Goal: Task Accomplishment & Management: Manage account settings

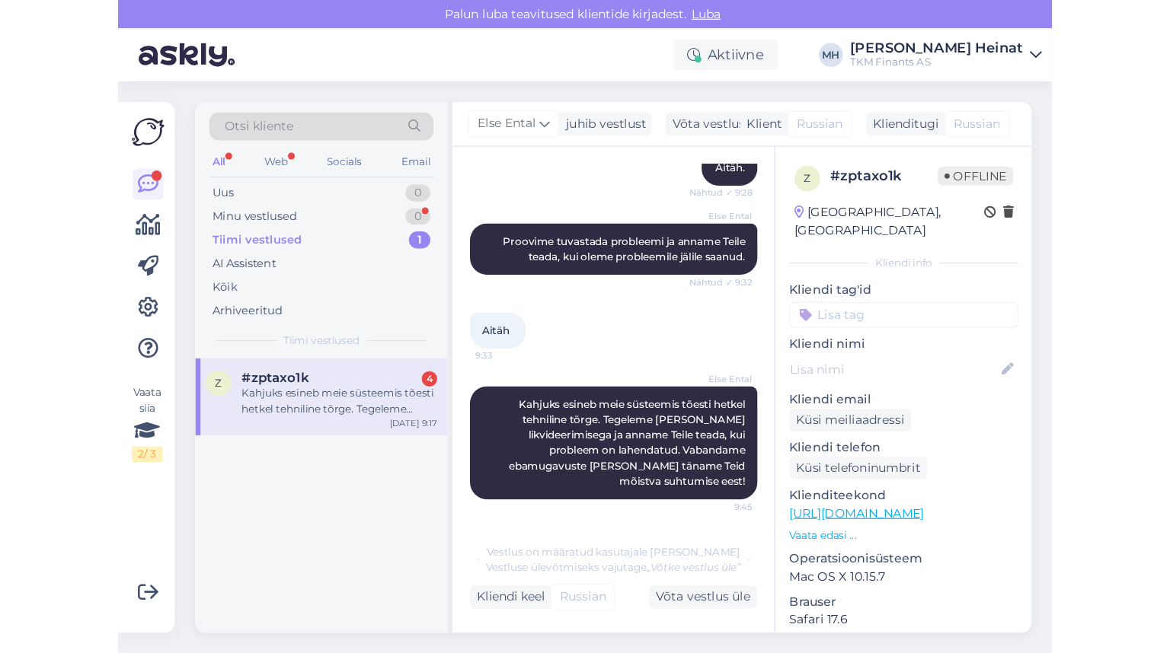
scroll to position [944, 0]
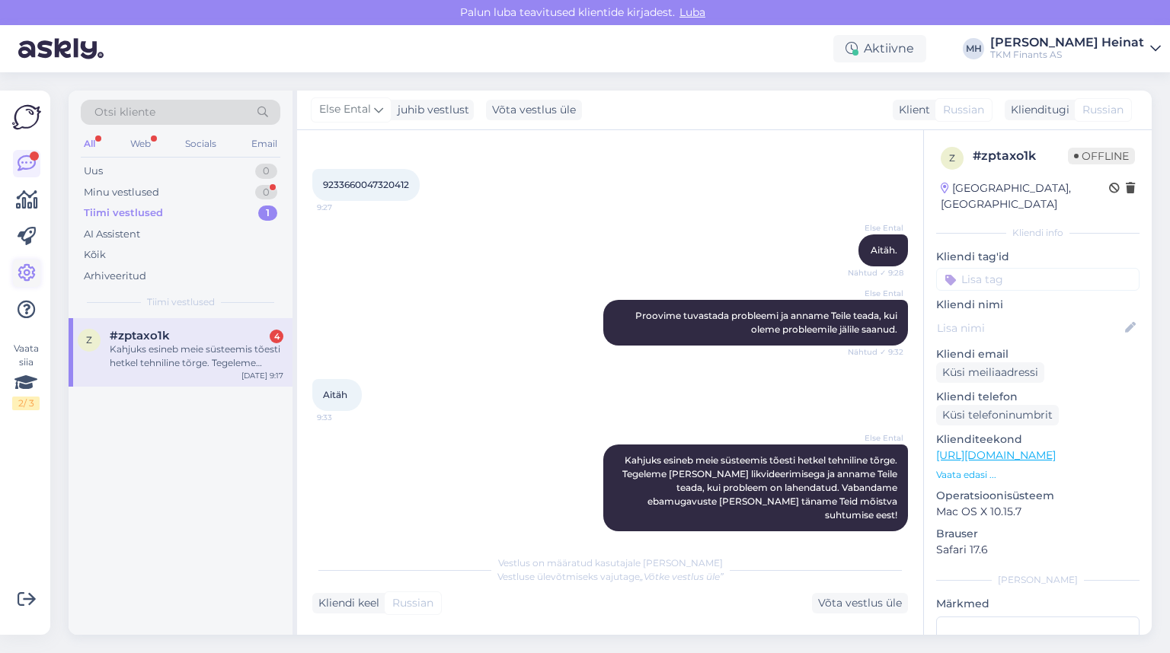
click at [23, 276] on icon at bounding box center [27, 273] width 18 height 18
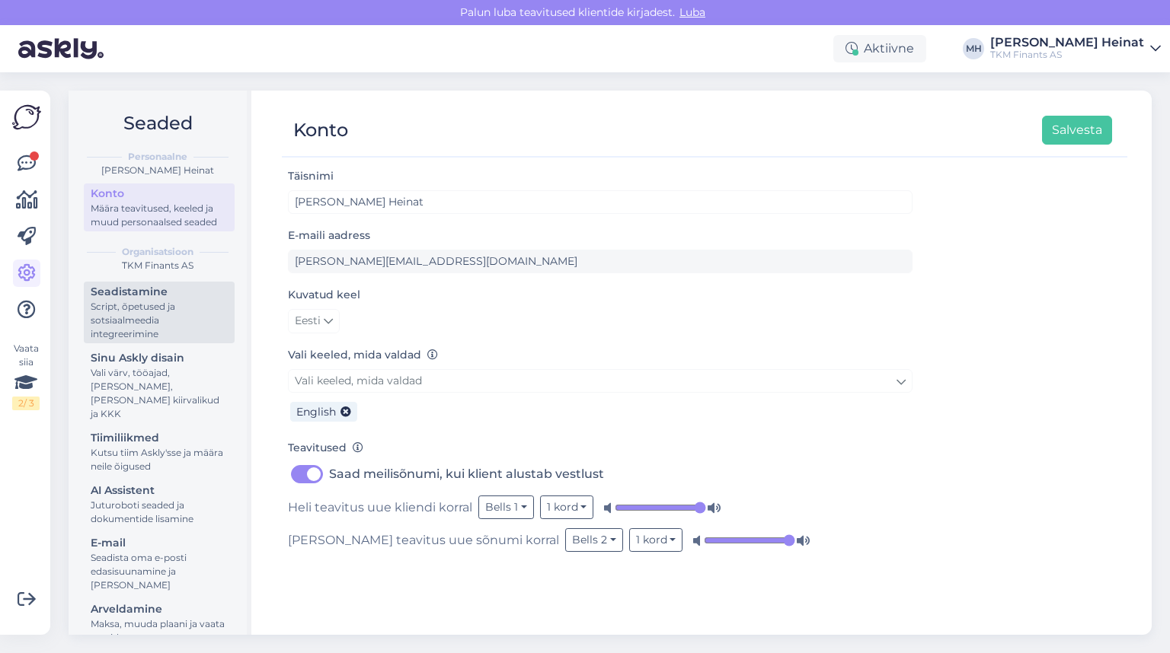
click at [137, 314] on div "Script, õpetused ja sotsiaalmeedia integreerimine" at bounding box center [159, 320] width 137 height 41
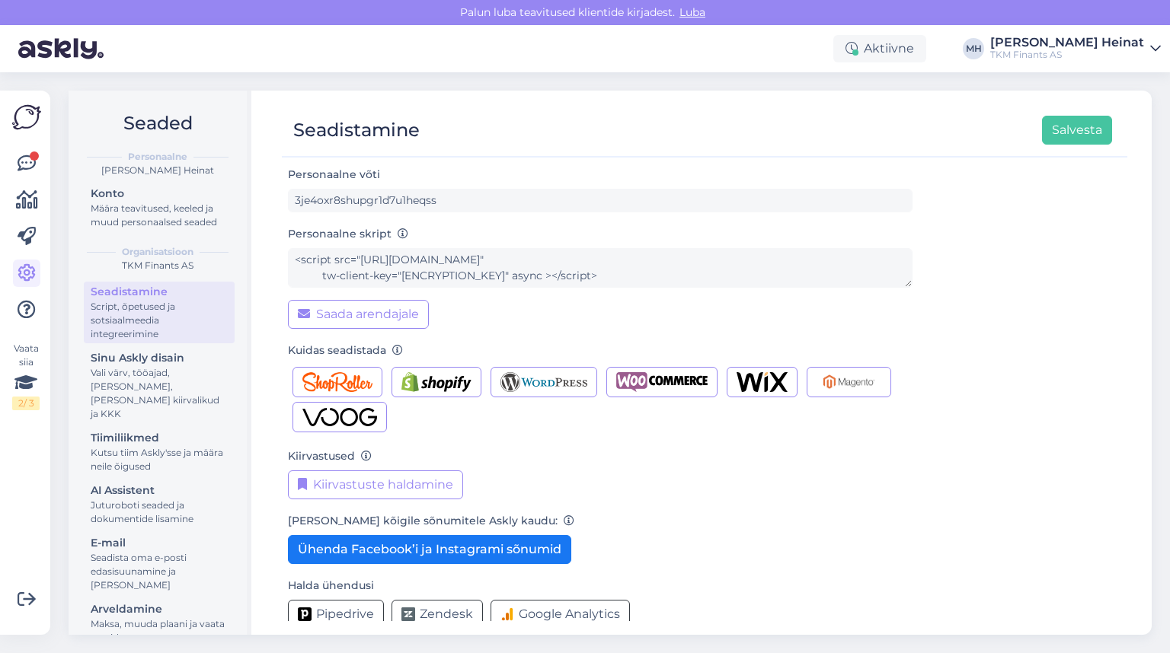
scroll to position [79, 0]
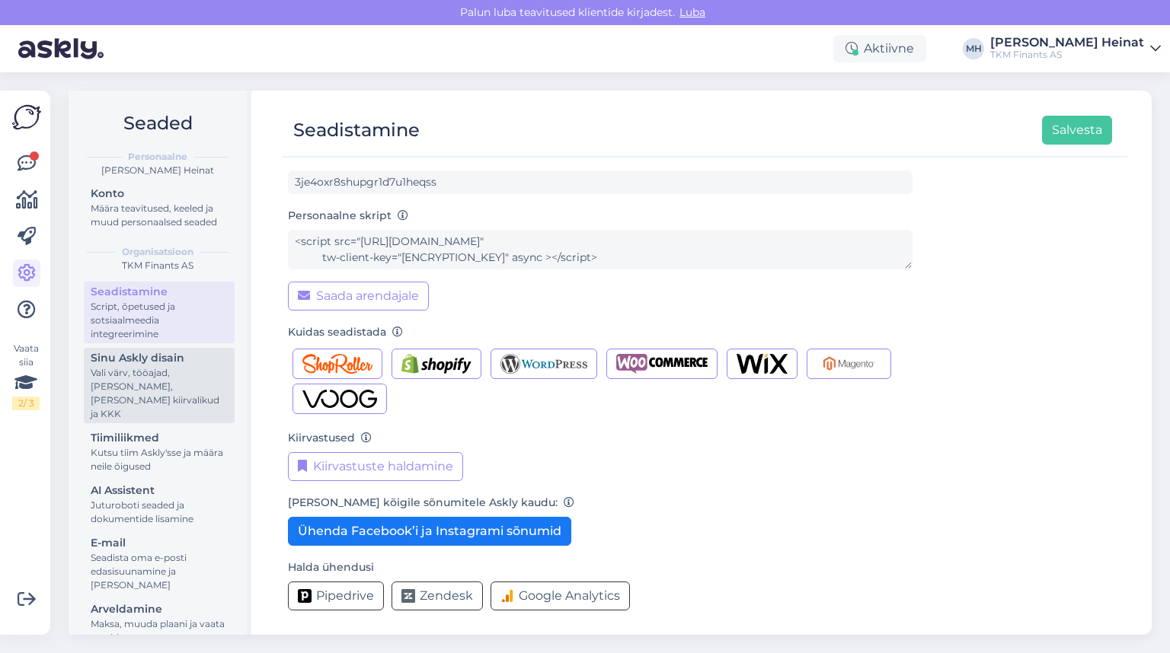
click at [186, 372] on div "Vali värv, tööajad, [PERSON_NAME], [PERSON_NAME] kiirvalikud ja KKK" at bounding box center [159, 393] width 137 height 55
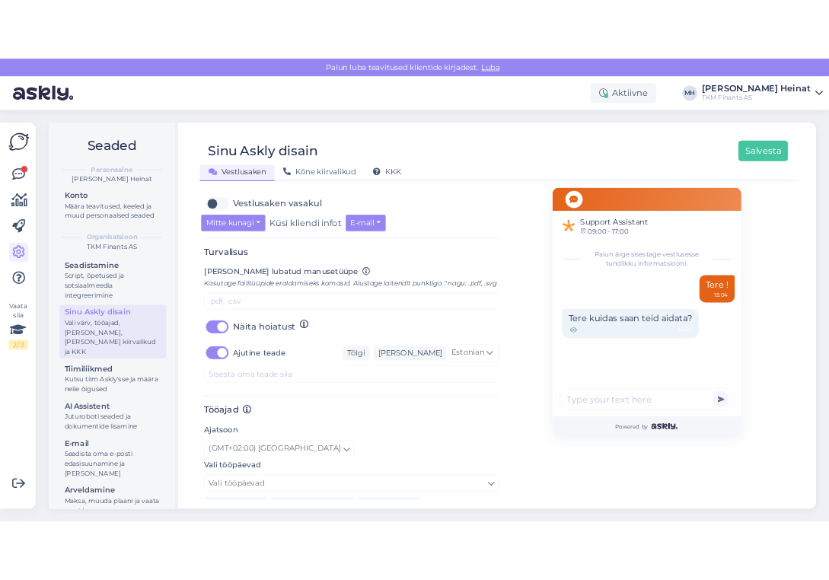
scroll to position [609, 0]
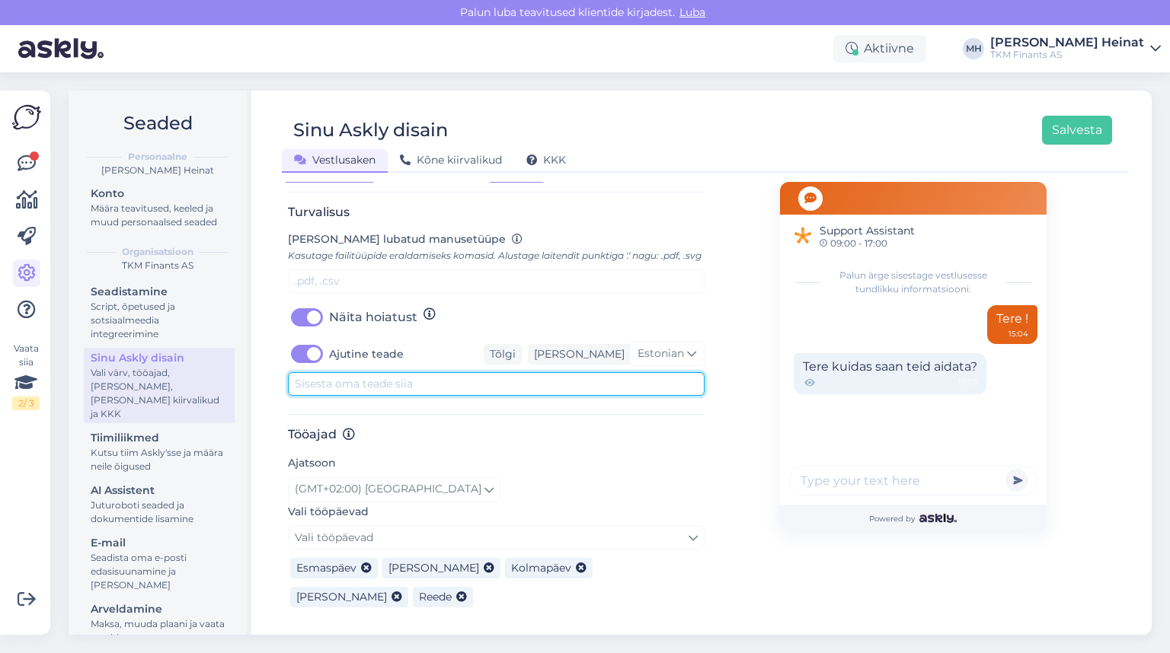
click at [344, 396] on textarea at bounding box center [496, 384] width 417 height 24
